Goal: Information Seeking & Learning: Learn about a topic

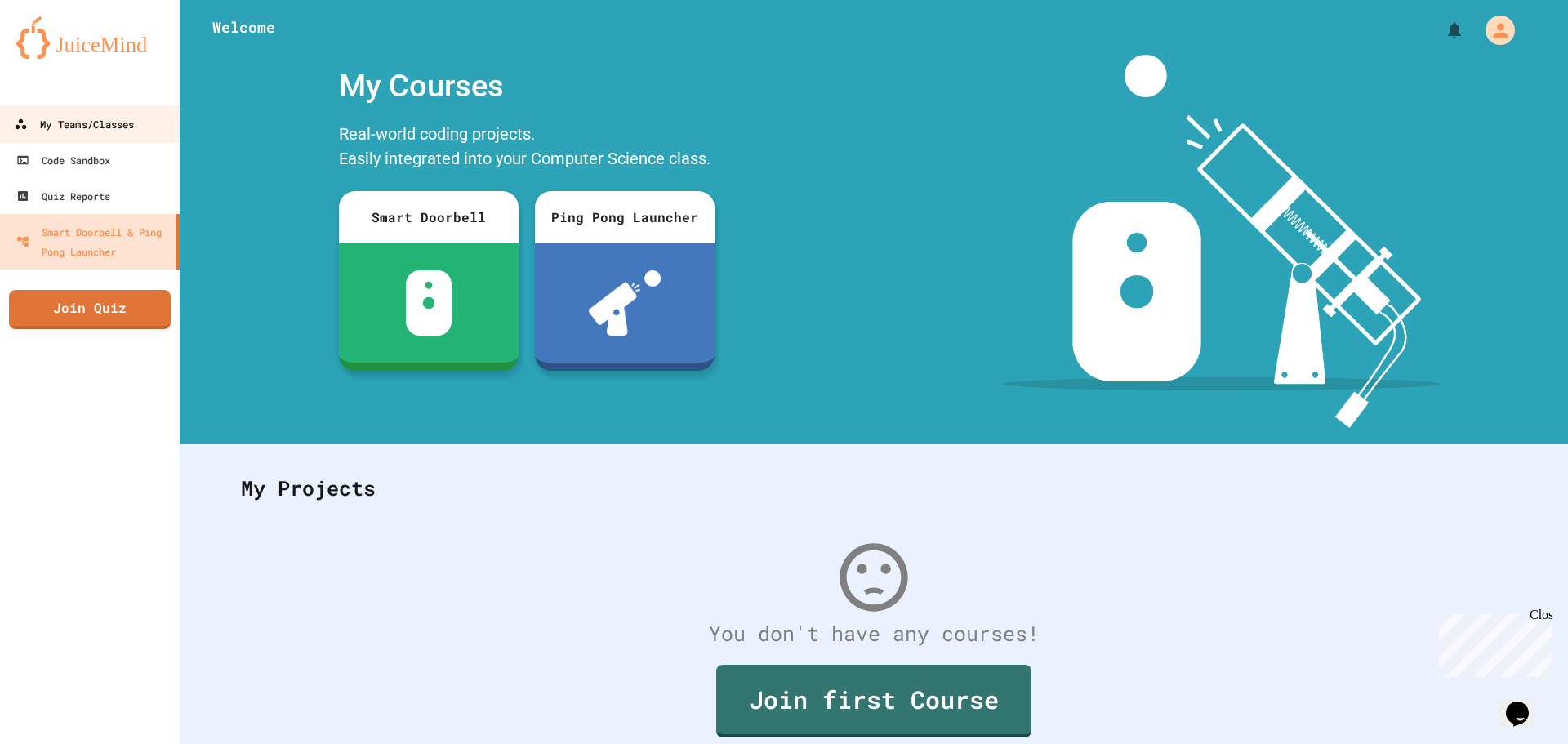
click at [62, 131] on div "My Teams/Classes" at bounding box center [73, 125] width 120 height 20
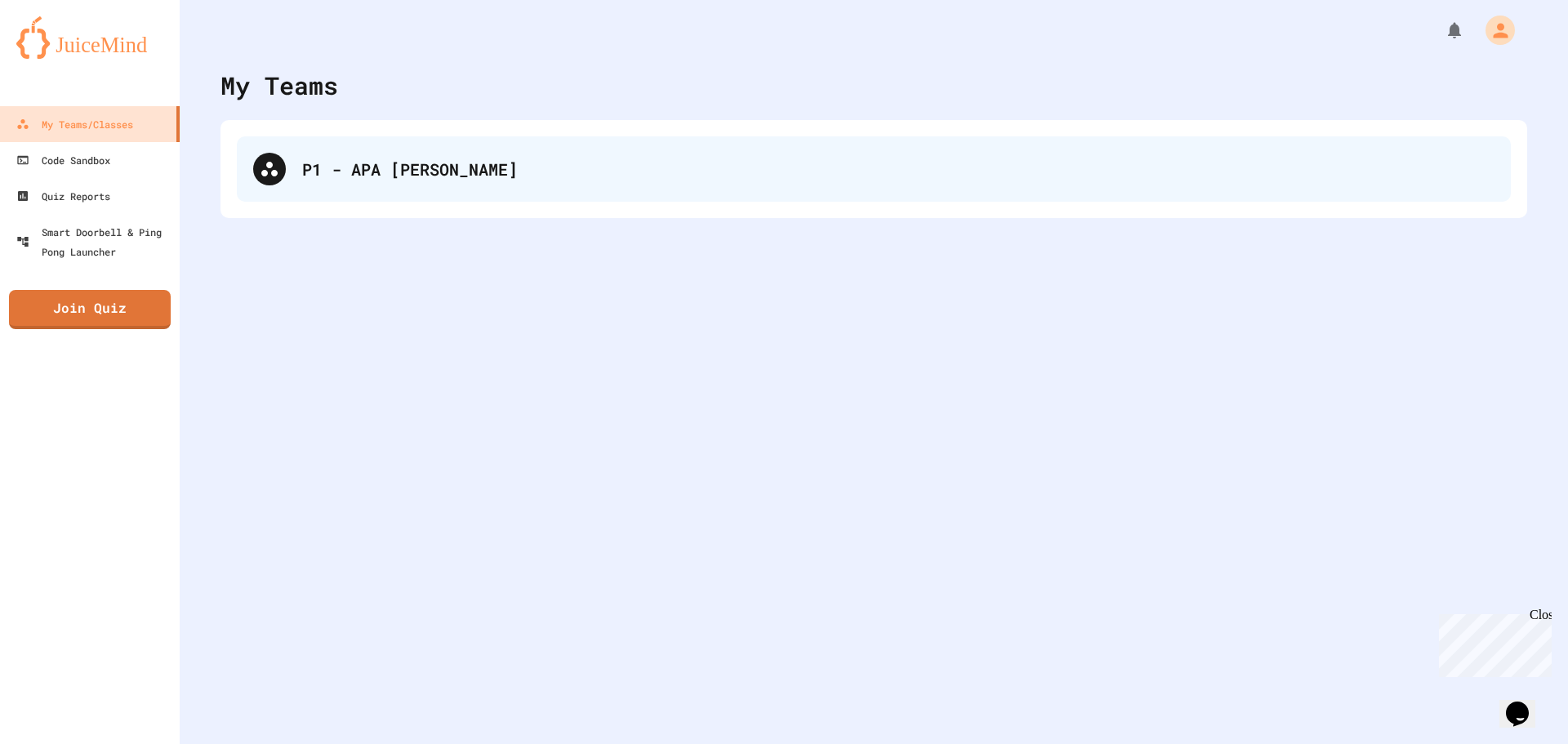
click at [432, 176] on div "P1 - APA [PERSON_NAME]" at bounding box center [898, 169] width 1192 height 25
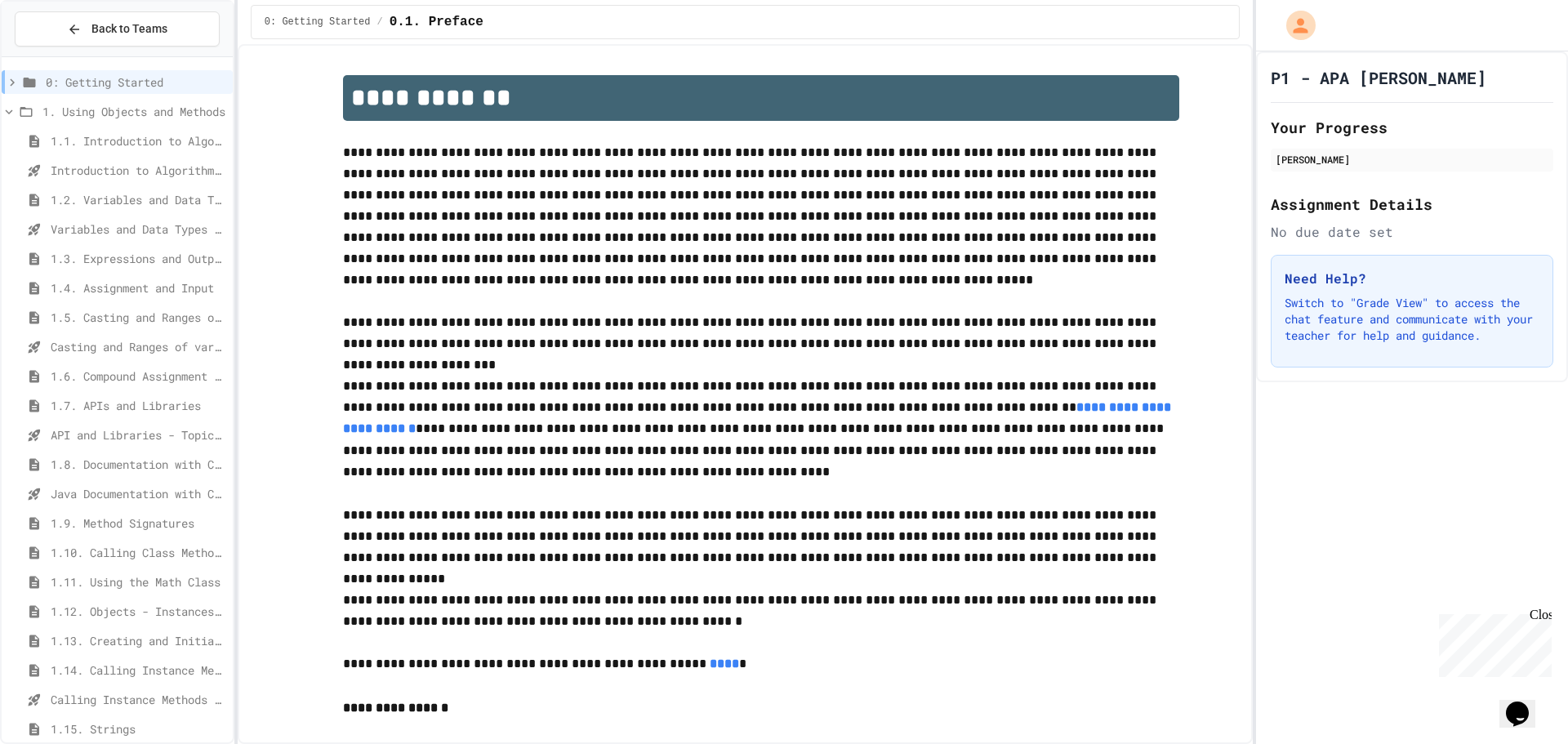
click at [73, 324] on span "1.5. Casting and Ranges of Values" at bounding box center [138, 318] width 176 height 17
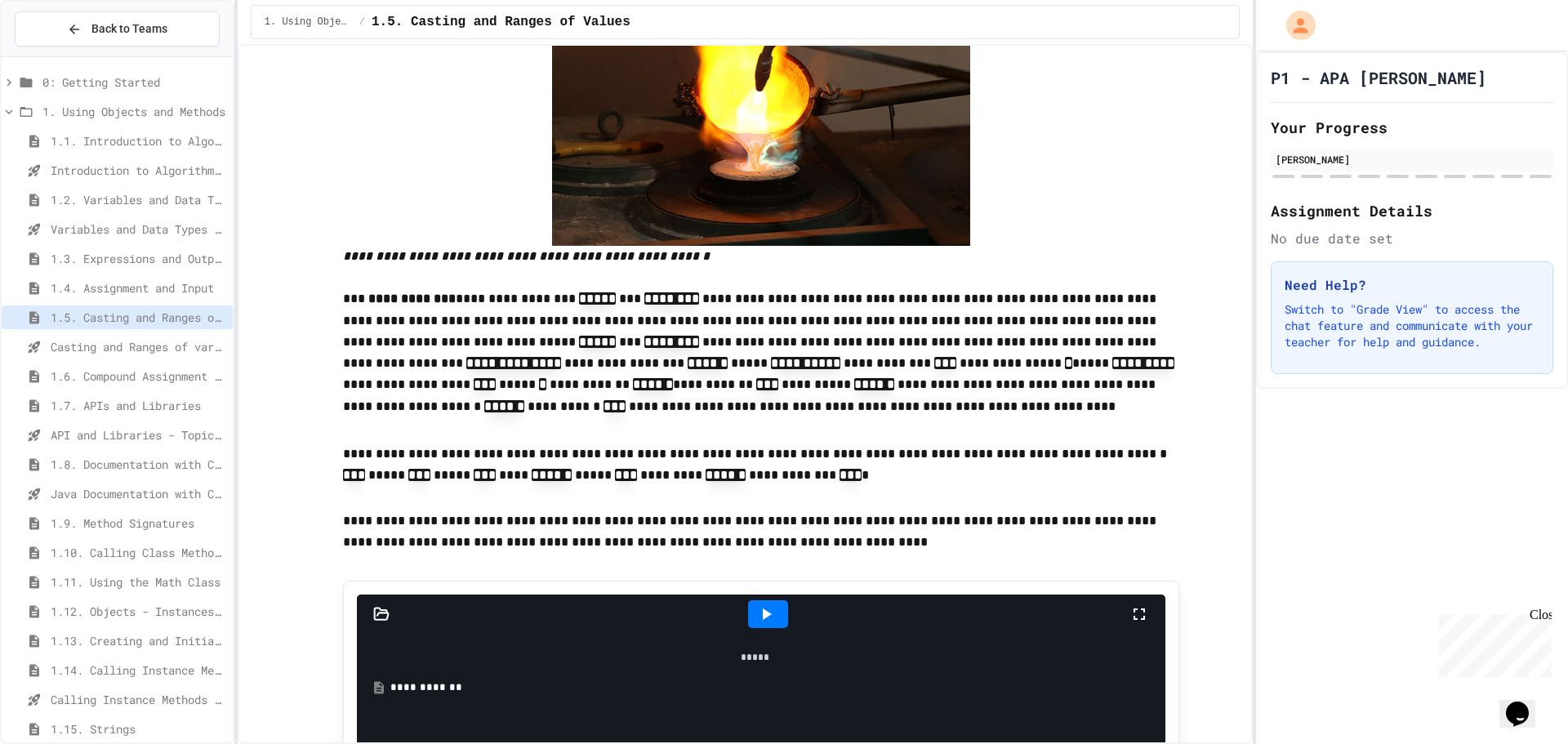
scroll to position [409, 0]
